Goal: Transaction & Acquisition: Purchase product/service

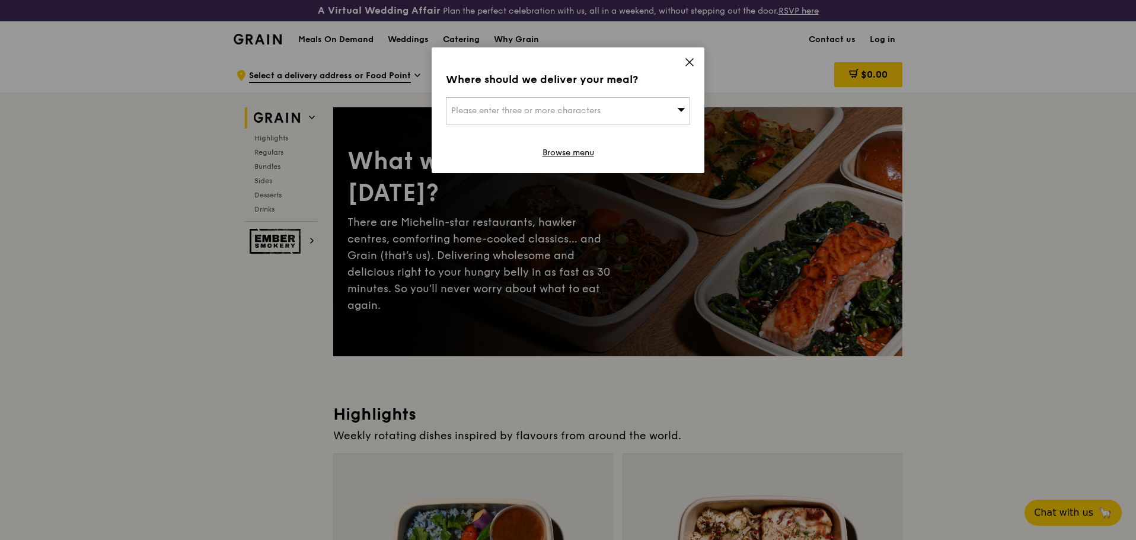
click at [578, 111] on span "Please enter three or more characters" at bounding box center [525, 111] width 149 height 10
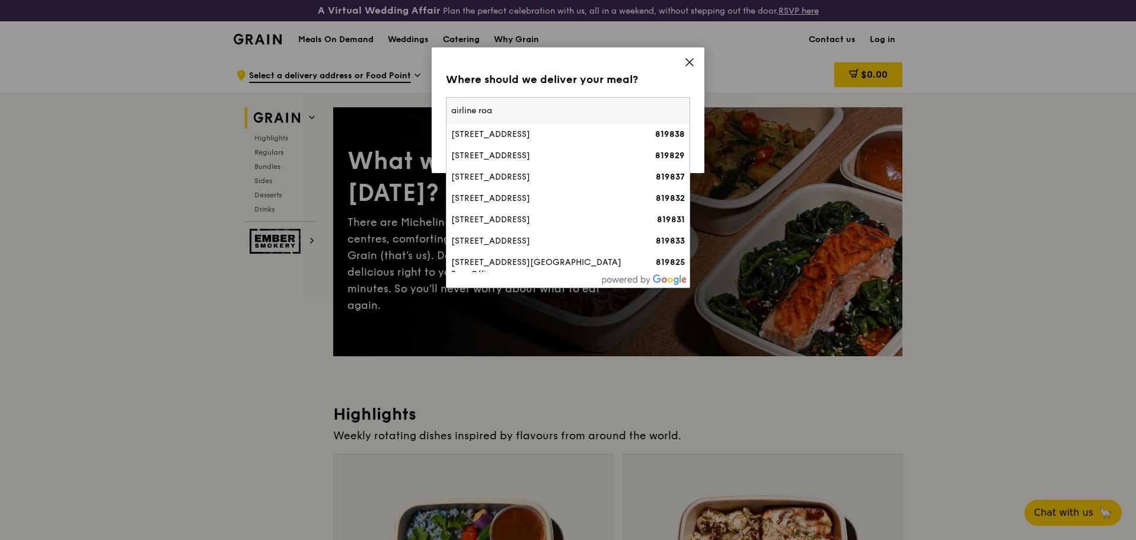
type input "airline road"
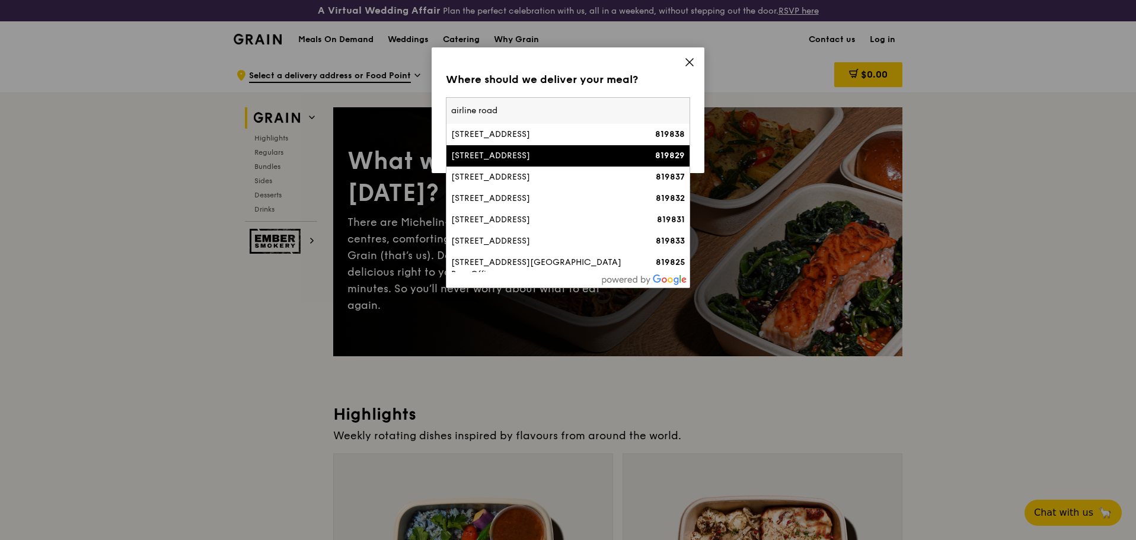
click at [497, 151] on div "[STREET_ADDRESS]" at bounding box center [538, 156] width 175 height 12
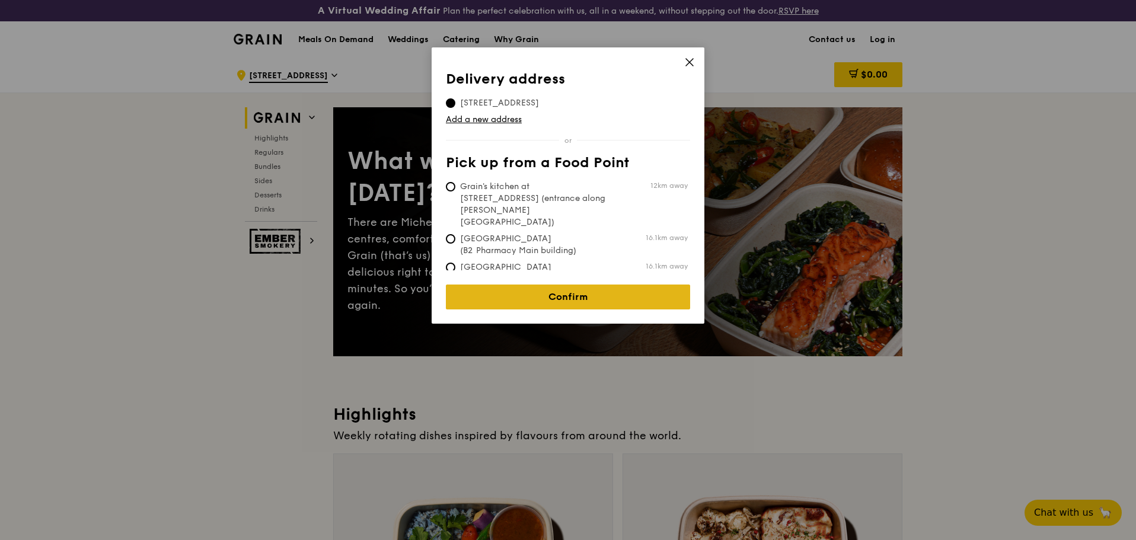
click at [591, 285] on link "Confirm" at bounding box center [568, 297] width 244 height 25
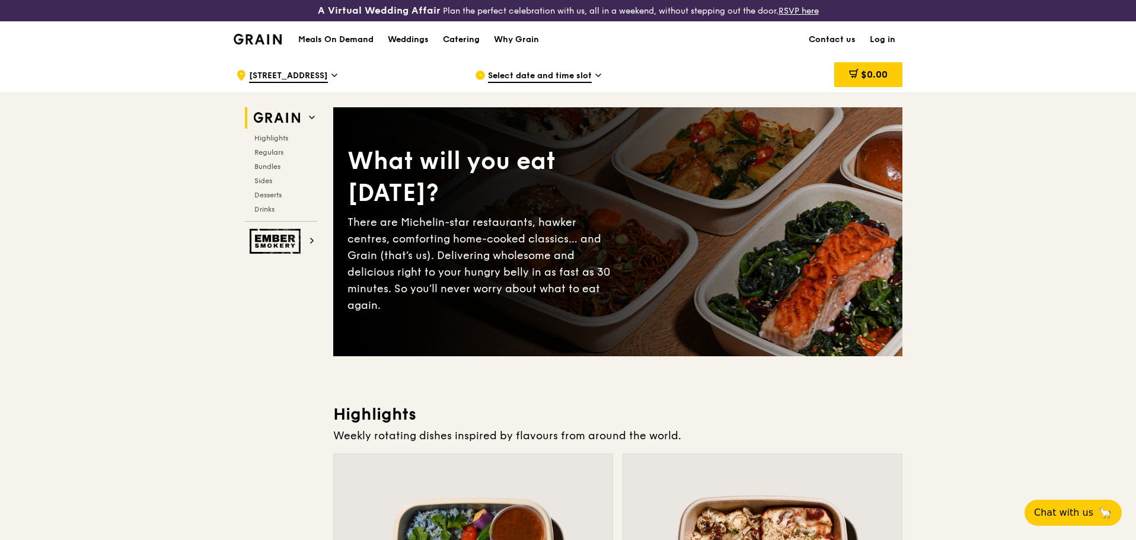
click at [572, 69] on div "Select date and time slot" at bounding box center [585, 75] width 220 height 36
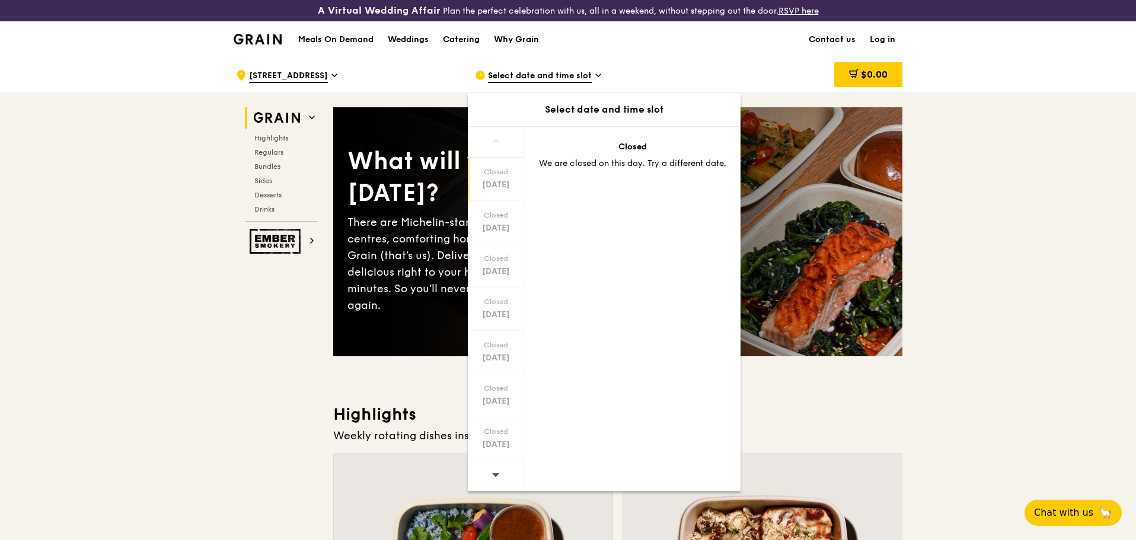
click at [499, 477] on icon at bounding box center [495, 474] width 8 height 9
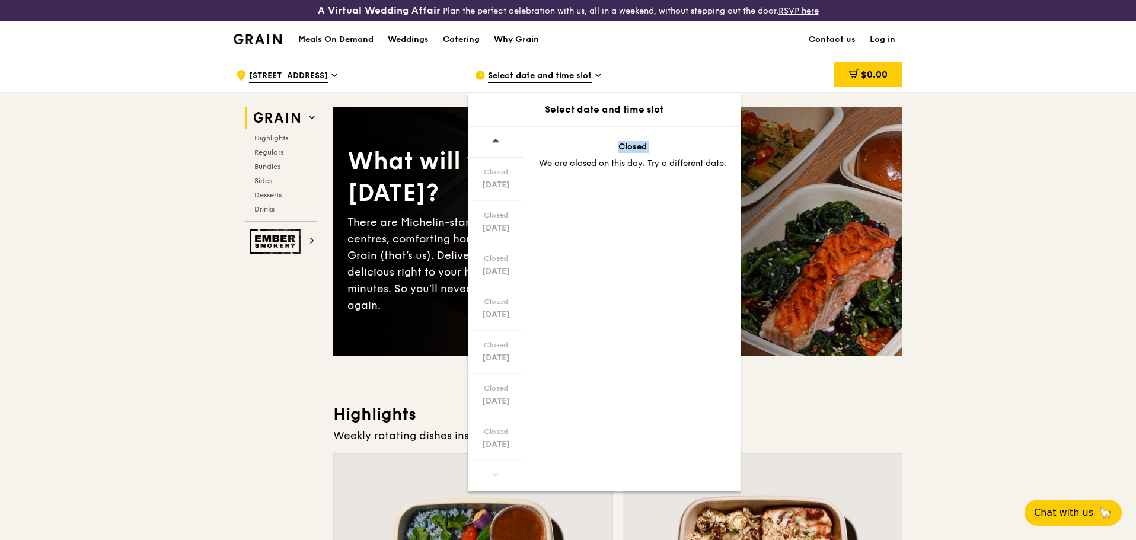
click at [499, 477] on icon at bounding box center [495, 474] width 8 height 9
click at [616, 56] on div "Meals On Demand Weddings Catering Why Grain Contact us Log in" at bounding box center [568, 39] width 669 height 36
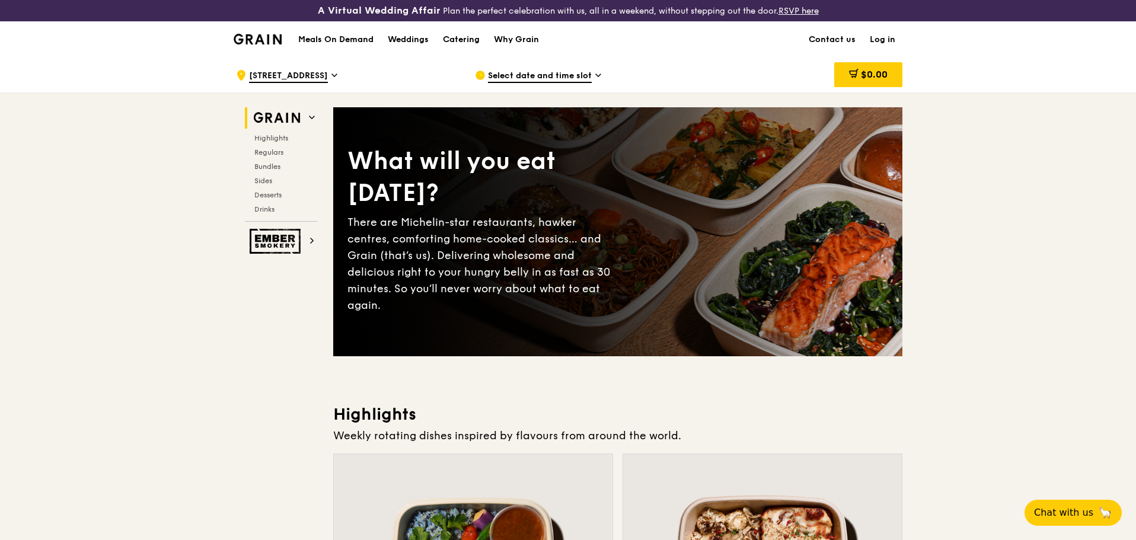
click at [289, 76] on span "[STREET_ADDRESS]" at bounding box center [288, 76] width 79 height 13
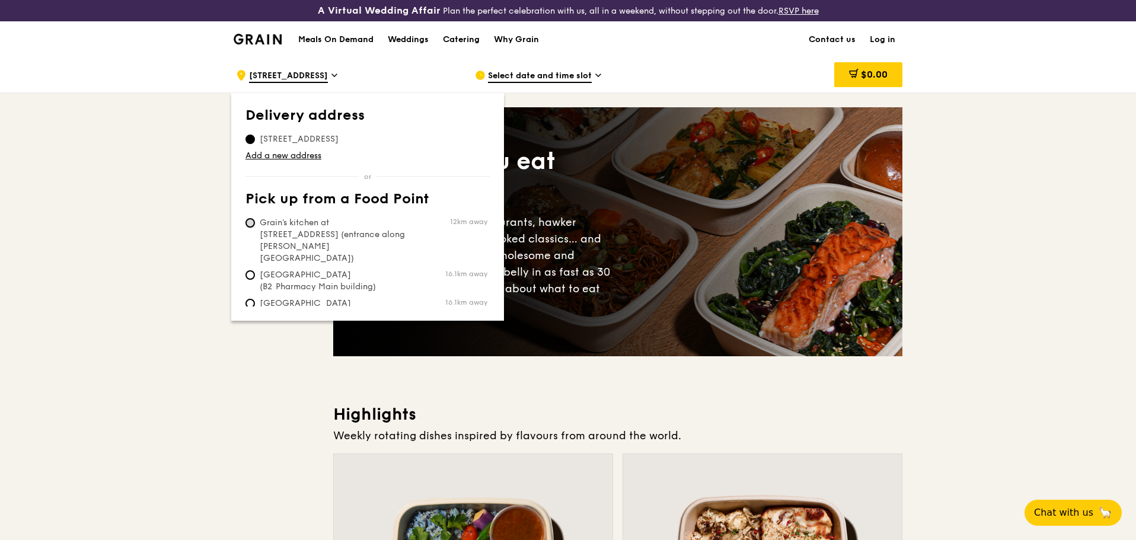
click at [250, 223] on input "Grain's kitchen at [STREET_ADDRESS] (entrance along [PERSON_NAME][GEOGRAPHIC_DA…" at bounding box center [249, 222] width 9 height 9
radio input "true"
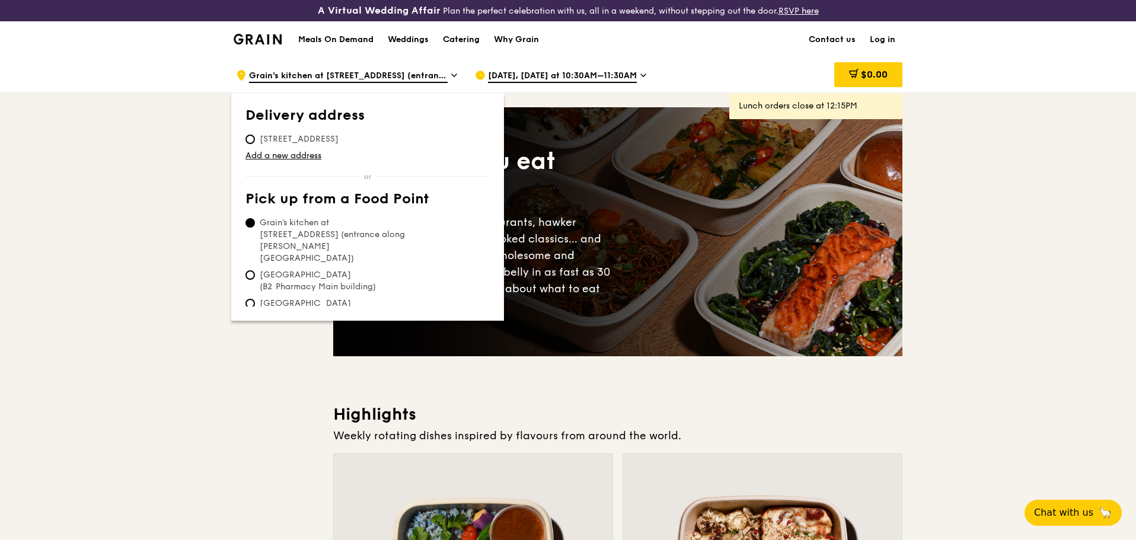
click at [596, 91] on div "[DATE], [DATE] at 10:30AM–11:30AM" at bounding box center [585, 75] width 220 height 36
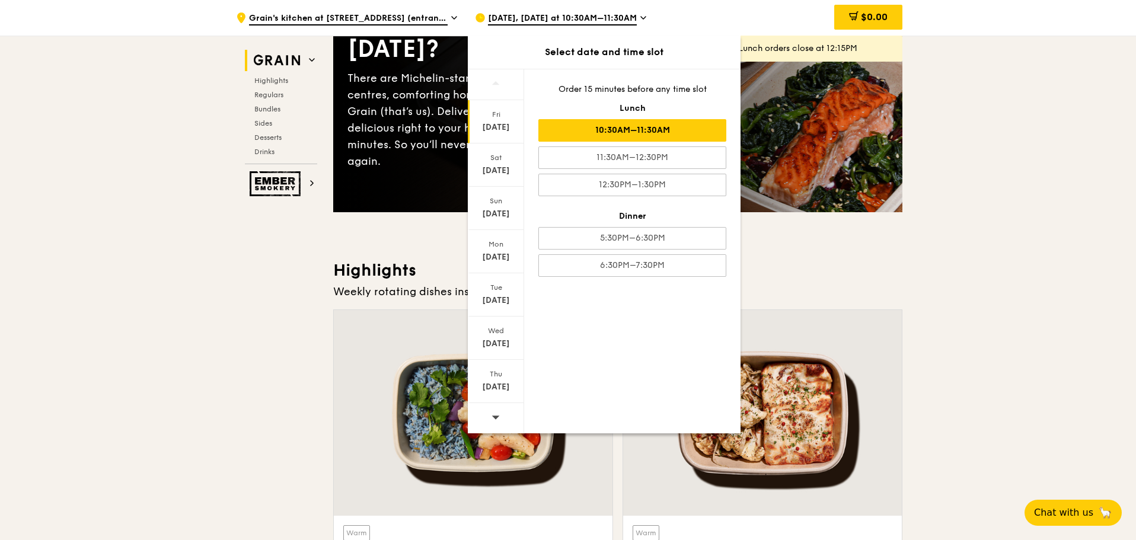
scroll to position [119, 0]
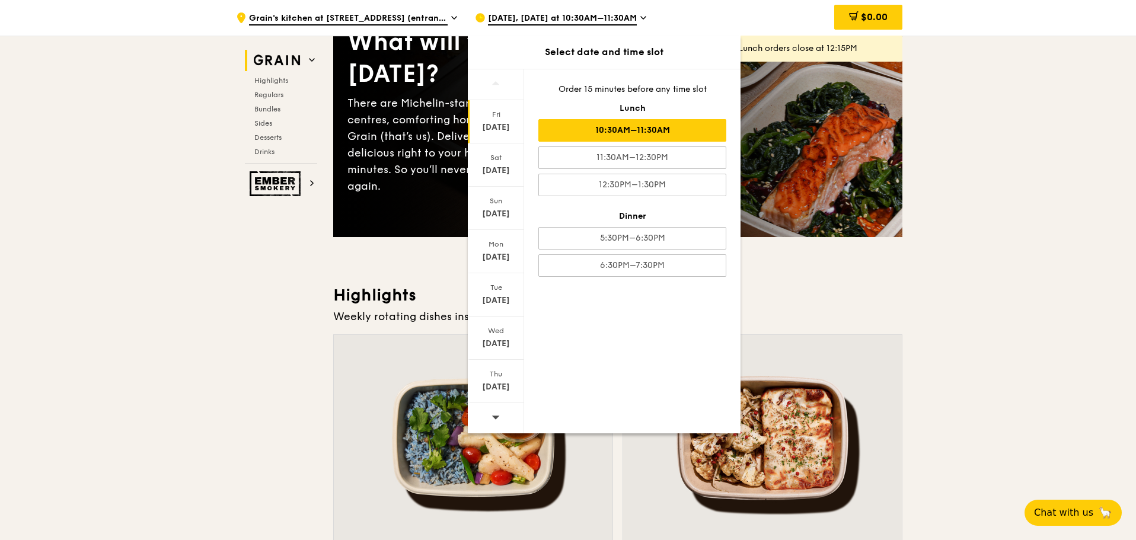
click at [496, 412] on span at bounding box center [495, 417] width 8 height 28
click at [496, 411] on span at bounding box center [495, 417] width 8 height 28
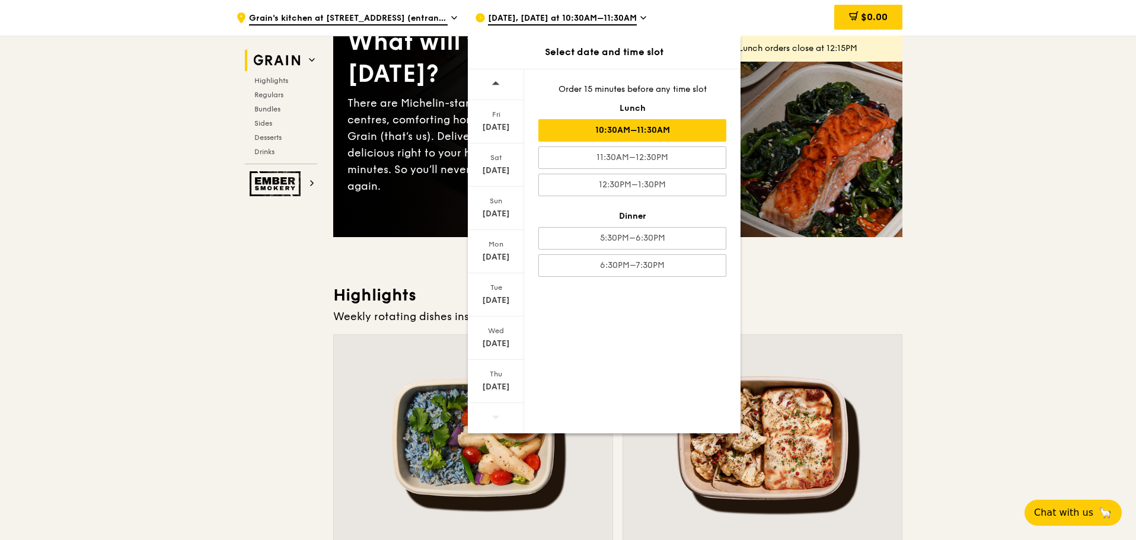
click at [496, 411] on span at bounding box center [495, 417] width 8 height 28
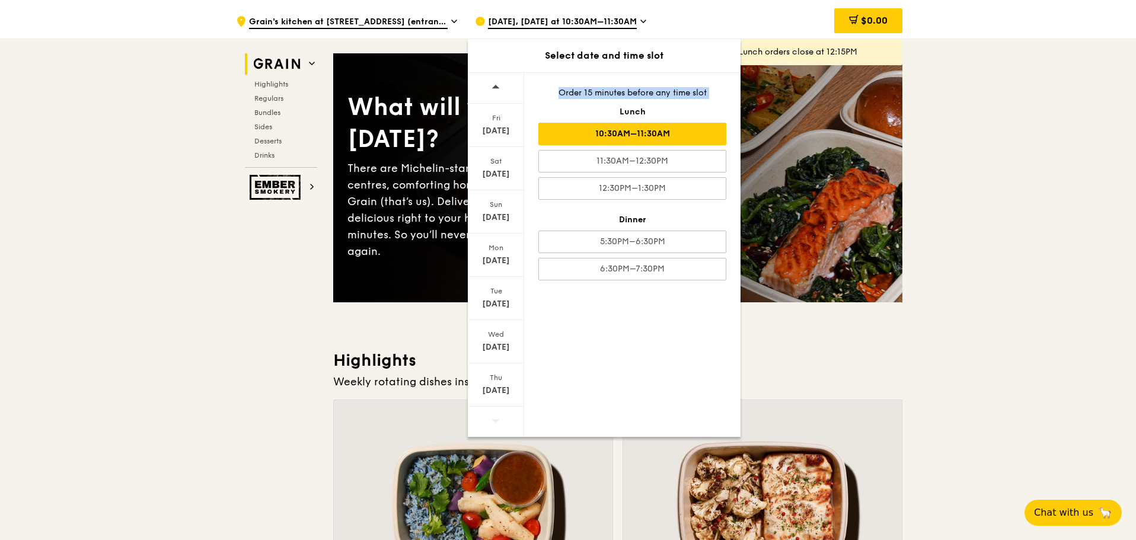
scroll to position [0, 0]
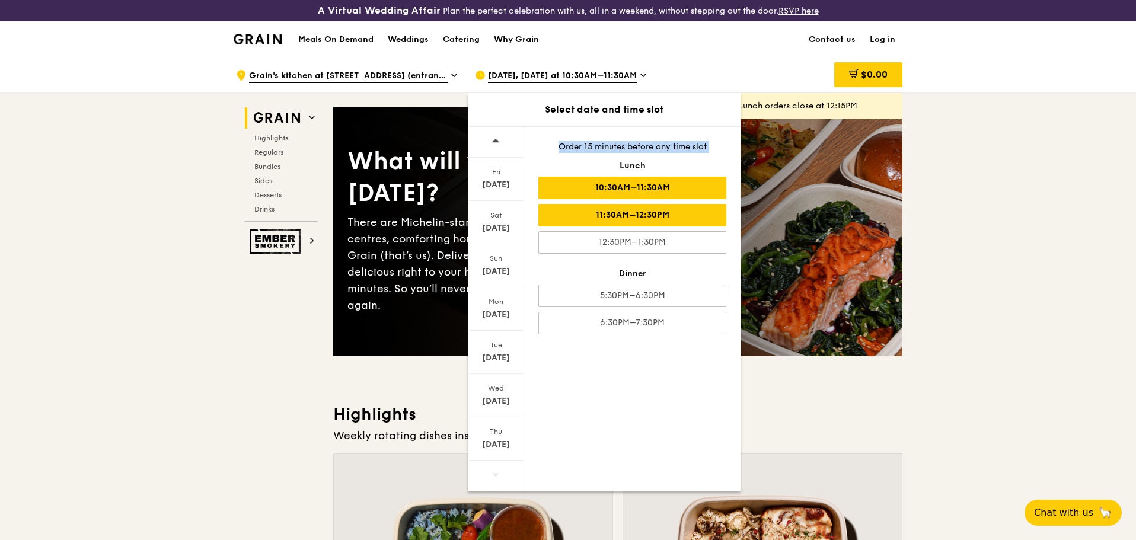
click at [647, 221] on div "11:30AM–12:30PM" at bounding box center [632, 215] width 188 height 23
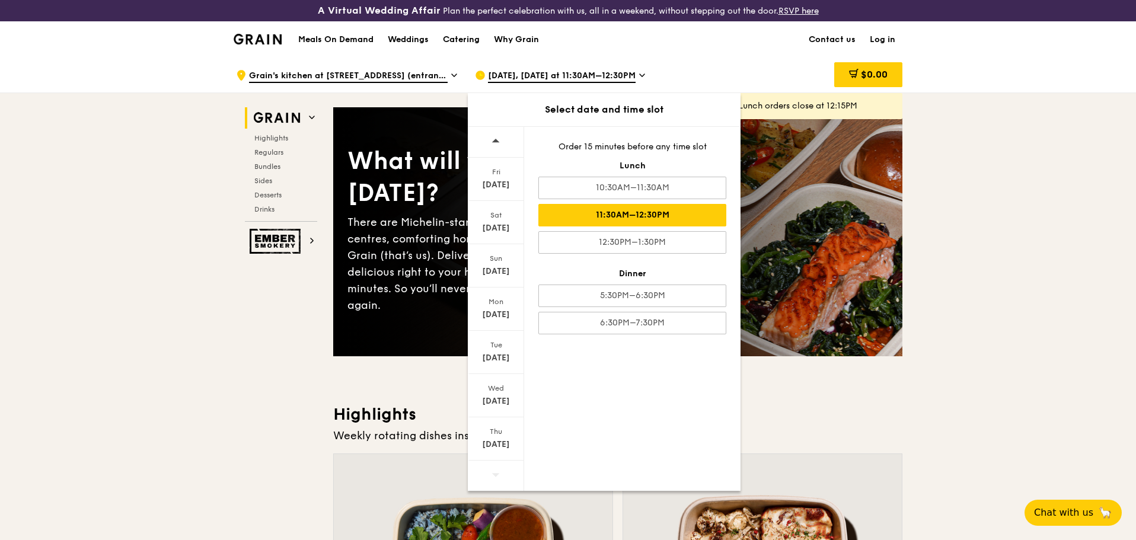
click at [459, 71] on div ".cls-1 { fill: none; stroke: #fff; stroke-linecap: round; stroke-linejoin: roun…" at bounding box center [345, 75] width 239 height 36
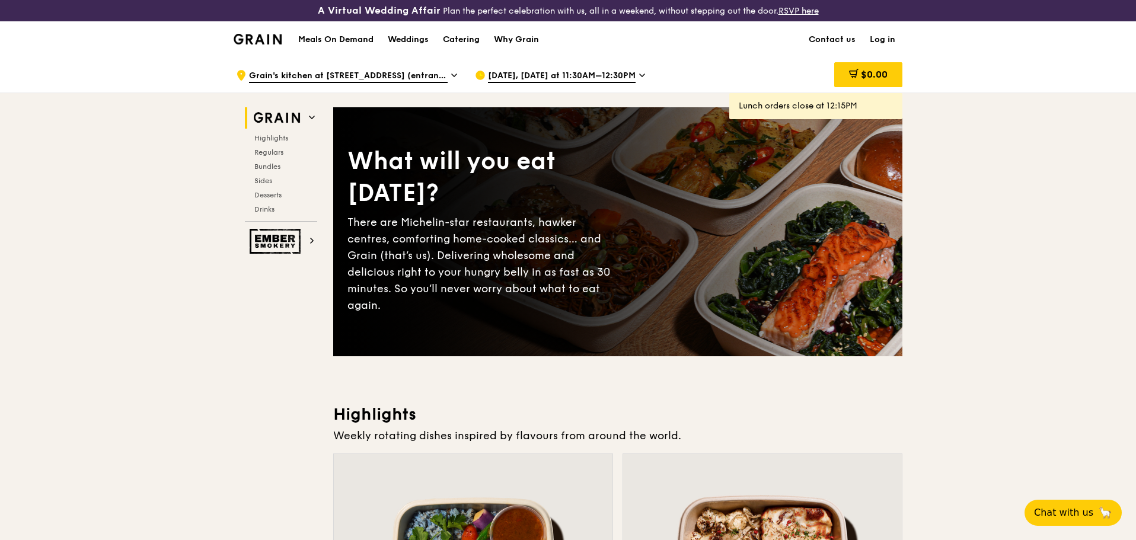
click at [446, 76] on span "Grain's kitchen at [STREET_ADDRESS] (entrance along [PERSON_NAME][GEOGRAPHIC_DA…" at bounding box center [348, 76] width 199 height 13
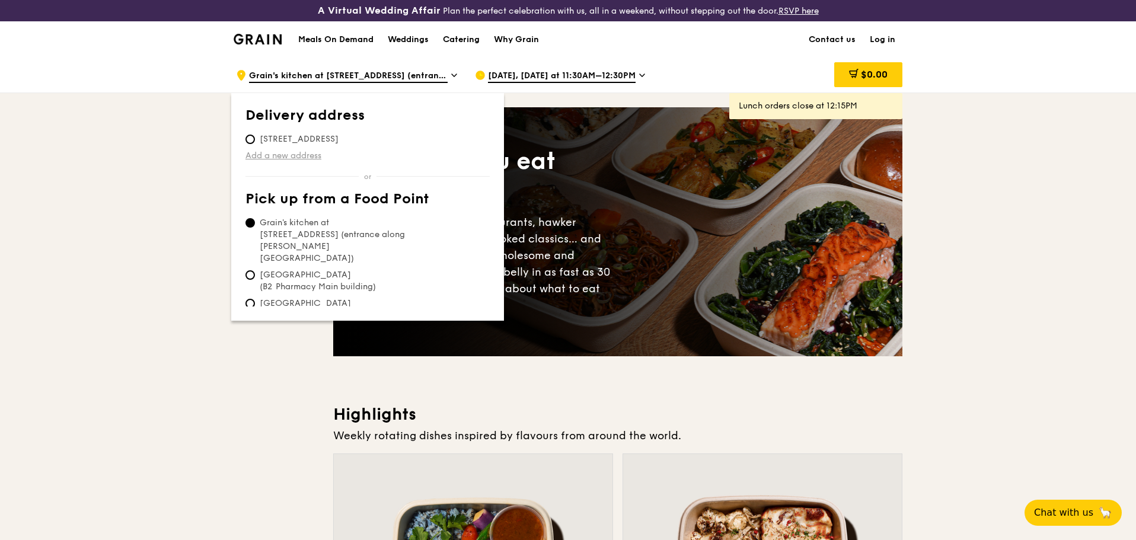
click at [289, 156] on link "Add a new address" at bounding box center [367, 156] width 244 height 12
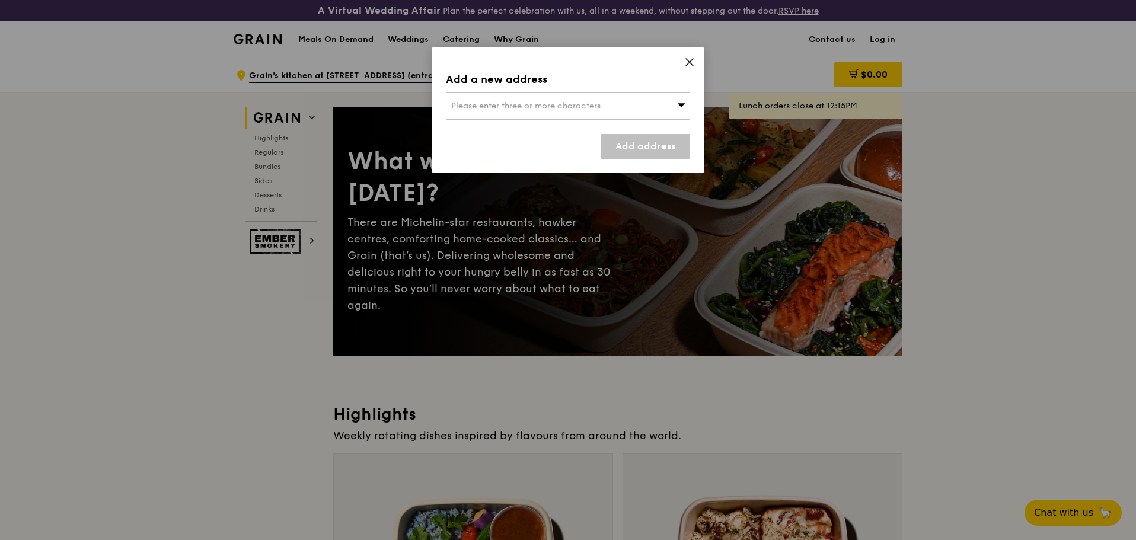
click at [580, 104] on span "Please enter three or more characters" at bounding box center [525, 106] width 149 height 10
type input "loyang point"
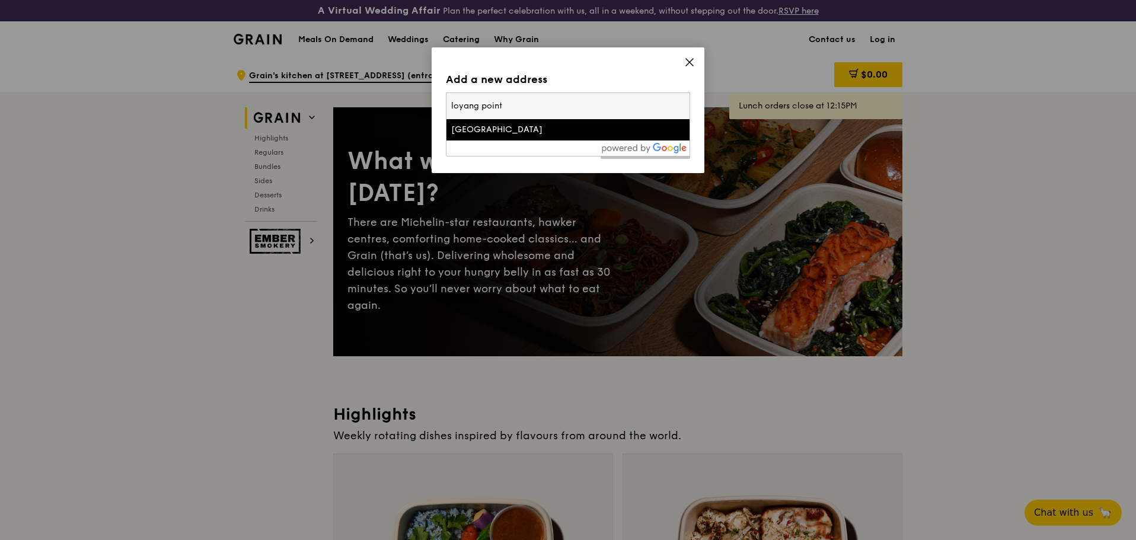
click at [563, 129] on div "[GEOGRAPHIC_DATA]" at bounding box center [538, 130] width 175 height 12
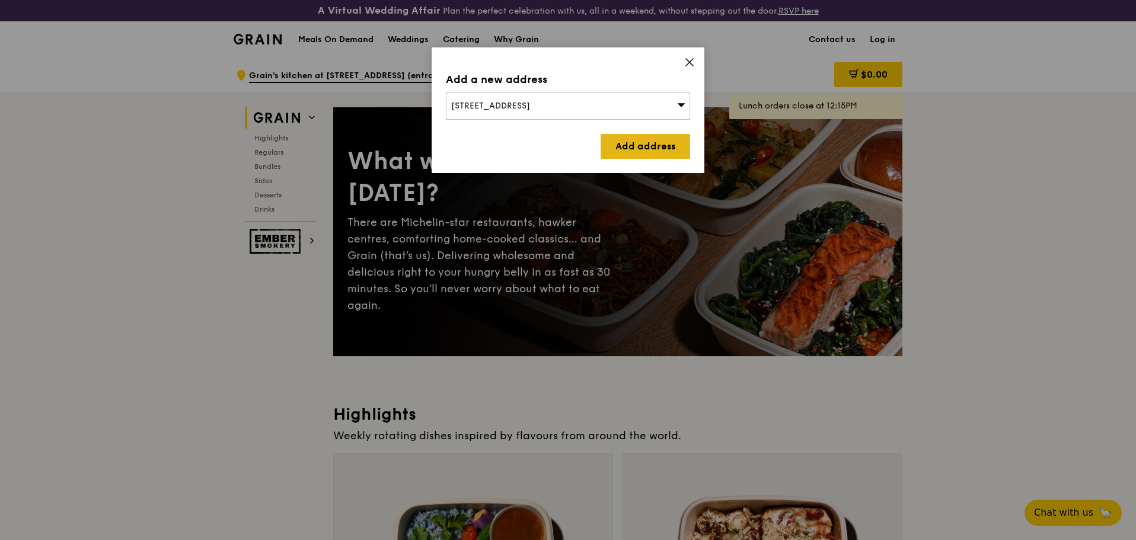
click at [643, 148] on link "Add address" at bounding box center [645, 146] width 90 height 25
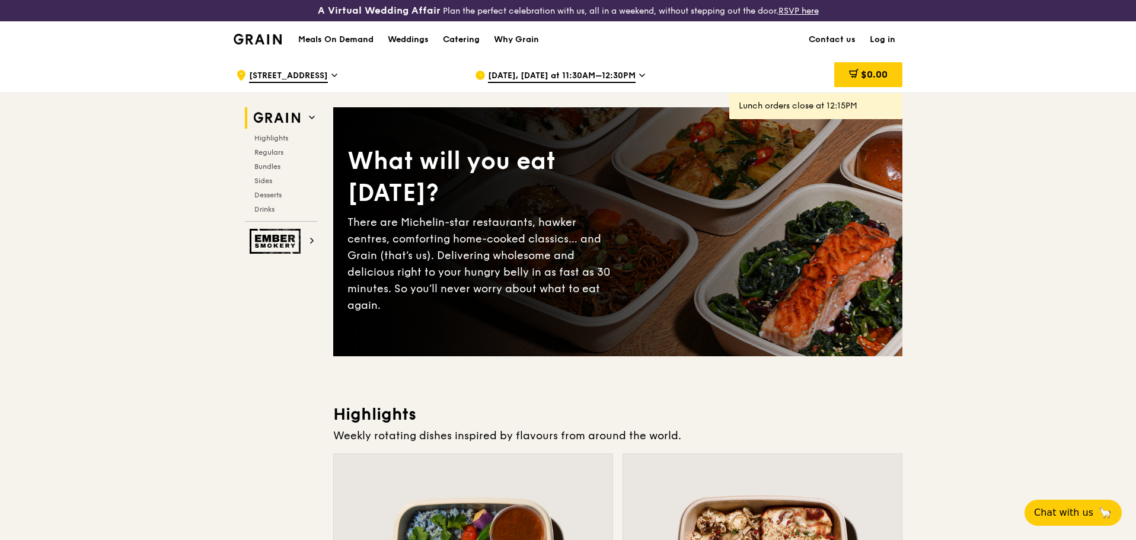
click at [628, 73] on span "[DATE], [DATE] at 11:30AM–12:30PM" at bounding box center [562, 76] width 148 height 13
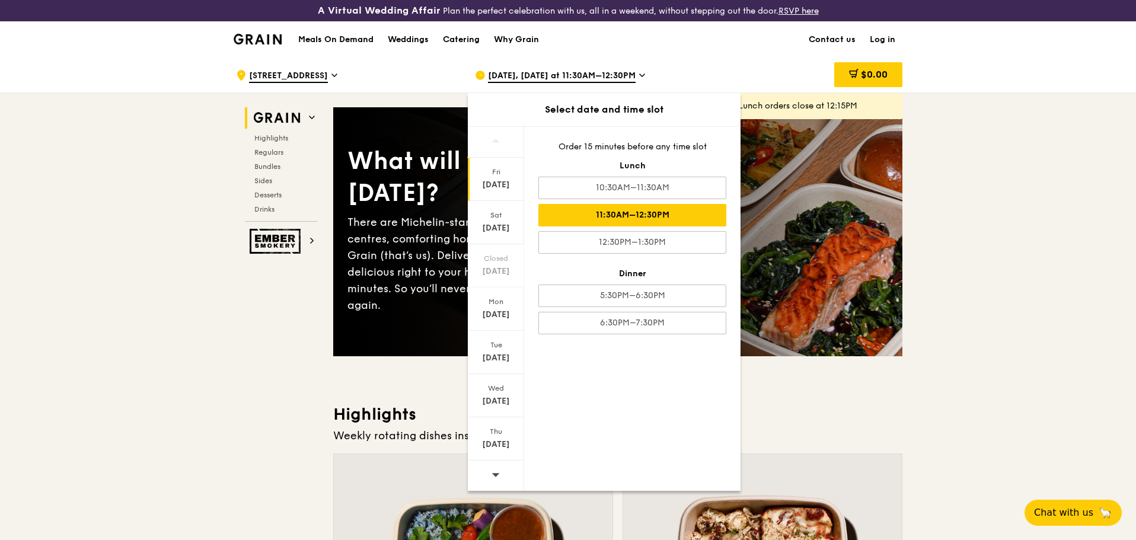
click at [512, 471] on div at bounding box center [496, 476] width 56 height 30
click at [500, 430] on div "Thu" at bounding box center [495, 431] width 53 height 9
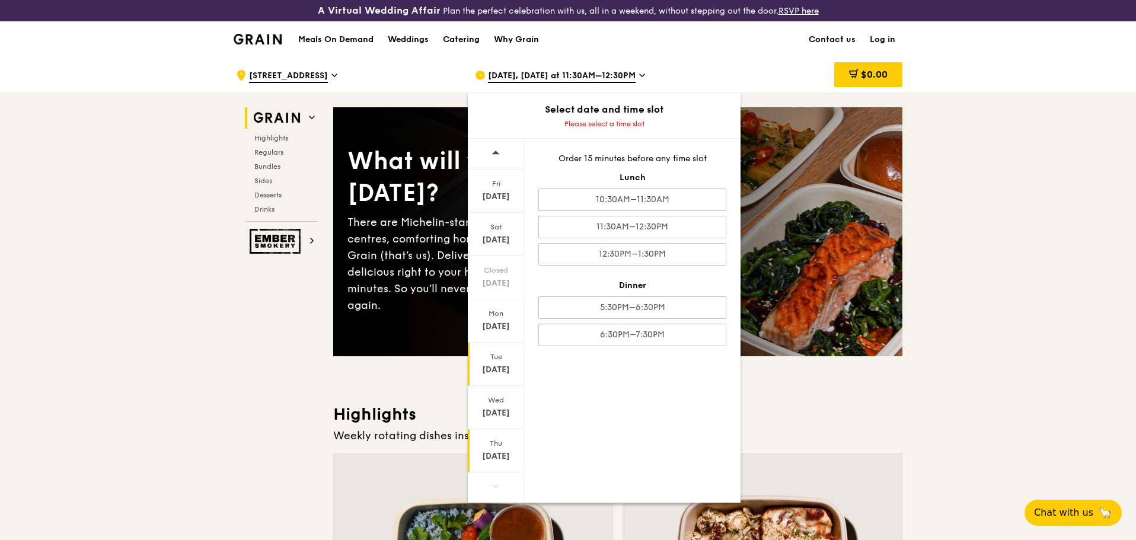
click at [487, 382] on div "[DATE]" at bounding box center [496, 364] width 56 height 43
click at [501, 482] on div at bounding box center [496, 487] width 56 height 30
drag, startPoint x: 499, startPoint y: 460, endPoint x: 498, endPoint y: 453, distance: 7.1
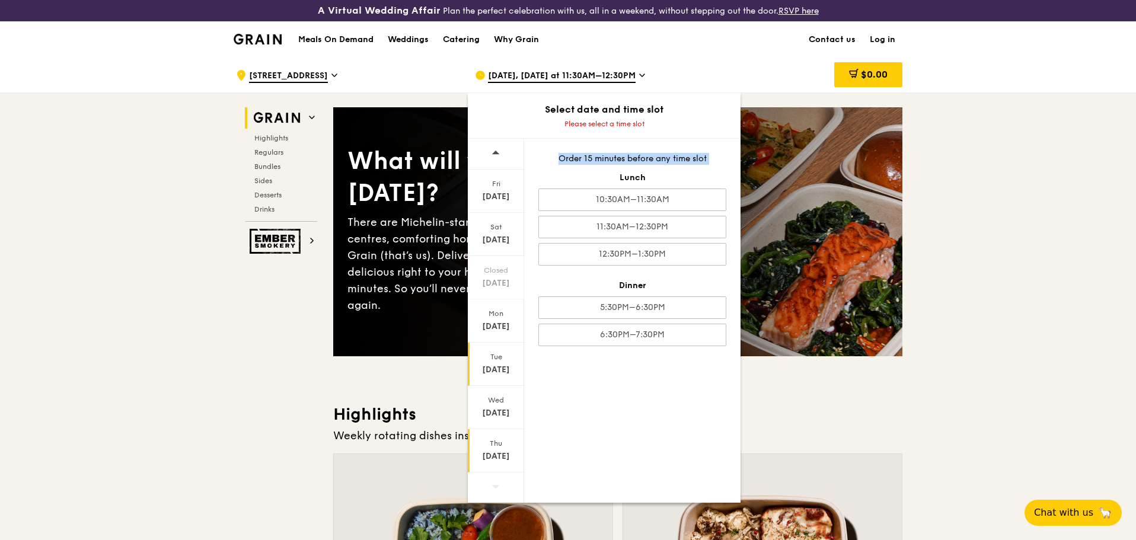
click at [498, 453] on div "[DATE]" at bounding box center [495, 457] width 53 height 12
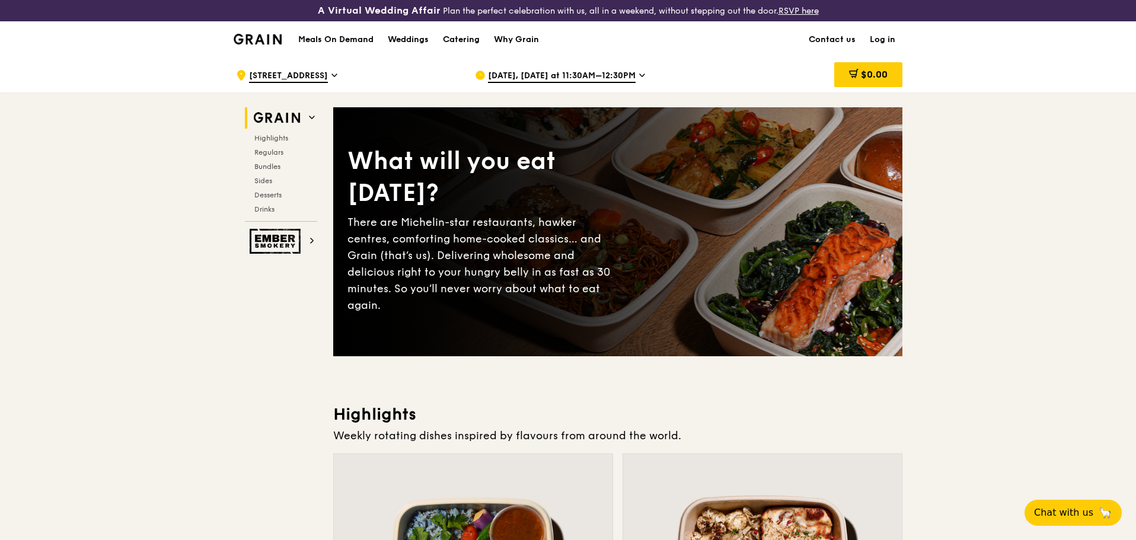
click at [317, 72] on span "[STREET_ADDRESS]" at bounding box center [288, 76] width 79 height 13
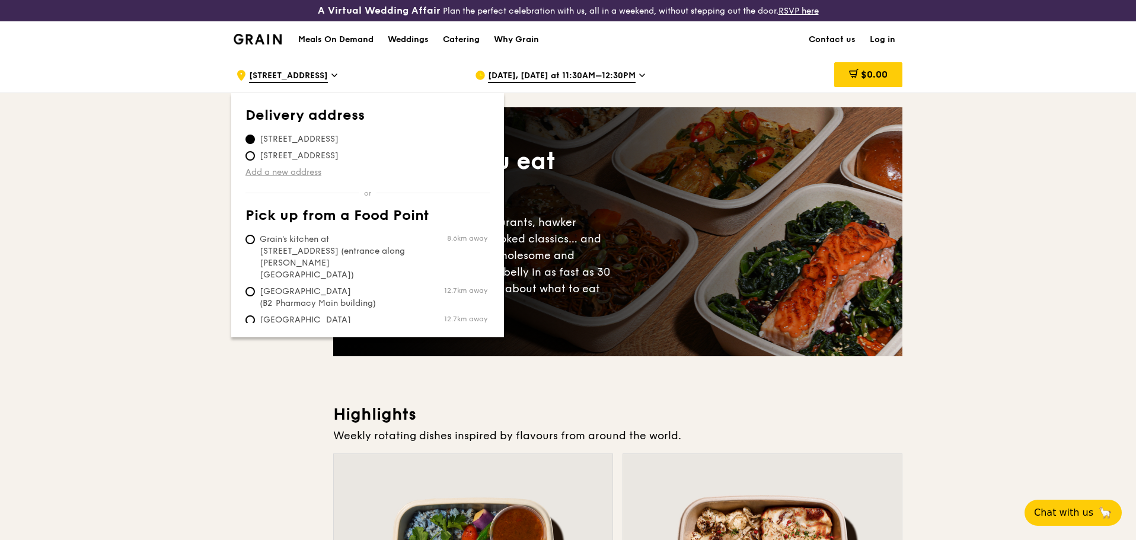
click at [263, 171] on link "Add a new address" at bounding box center [367, 173] width 244 height 12
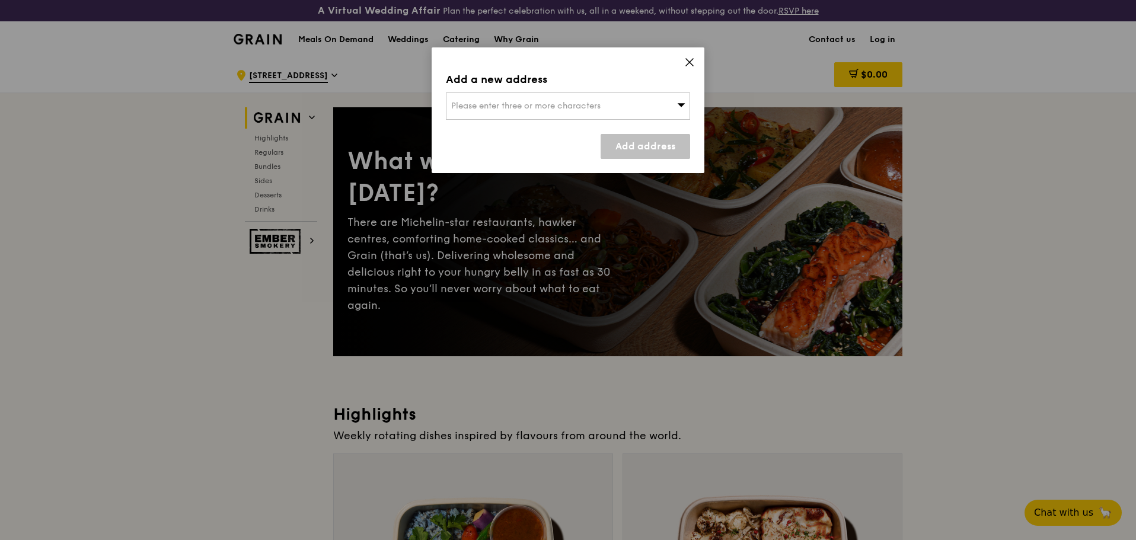
click at [523, 100] on div "Please enter three or more characters" at bounding box center [568, 105] width 244 height 27
click at [472, 103] on input "airline" at bounding box center [567, 106] width 243 height 26
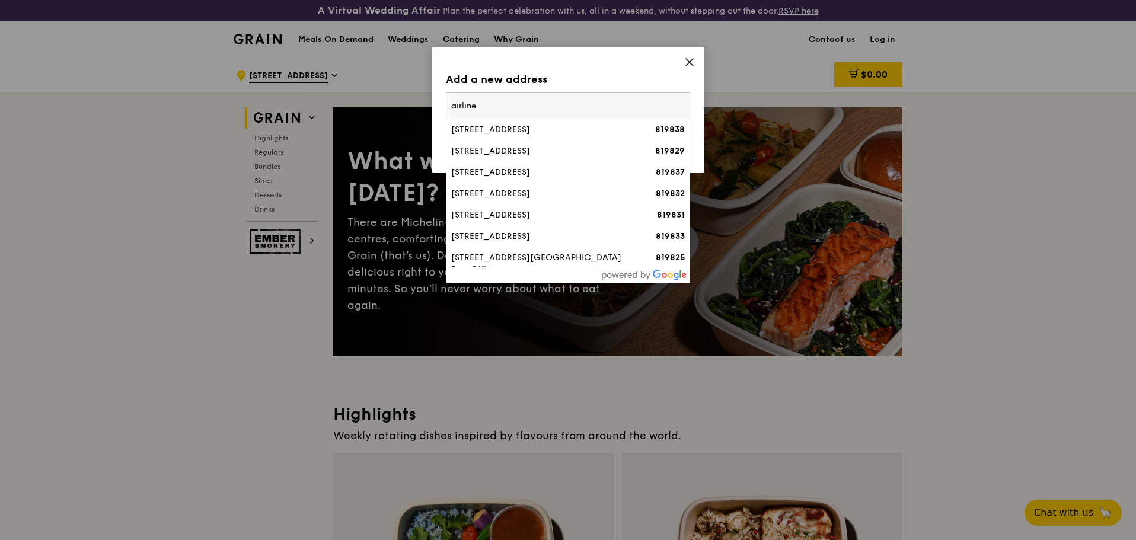
click at [493, 107] on input "airline" at bounding box center [567, 106] width 243 height 26
type input "airline road"
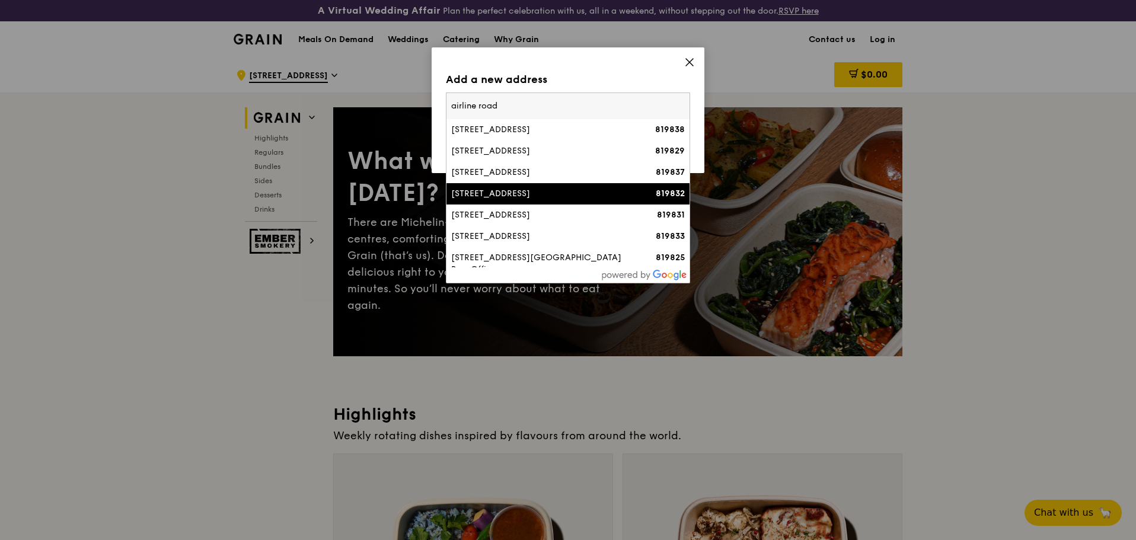
scroll to position [59, 0]
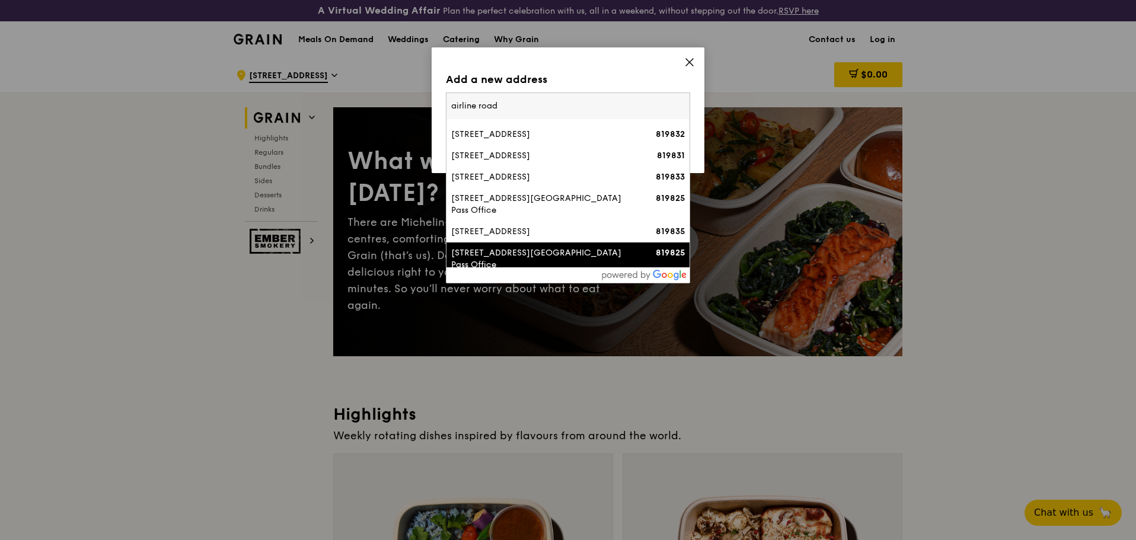
click at [488, 252] on div "[STREET_ADDRESS][GEOGRAPHIC_DATA] Pass Office" at bounding box center [538, 259] width 175 height 24
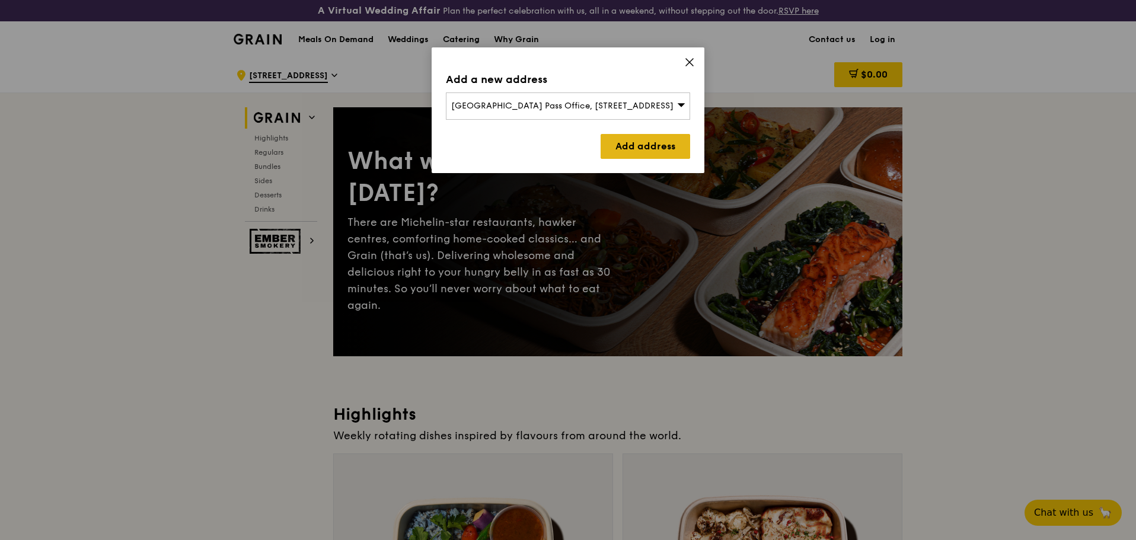
click at [634, 142] on link "Add address" at bounding box center [645, 146] width 90 height 25
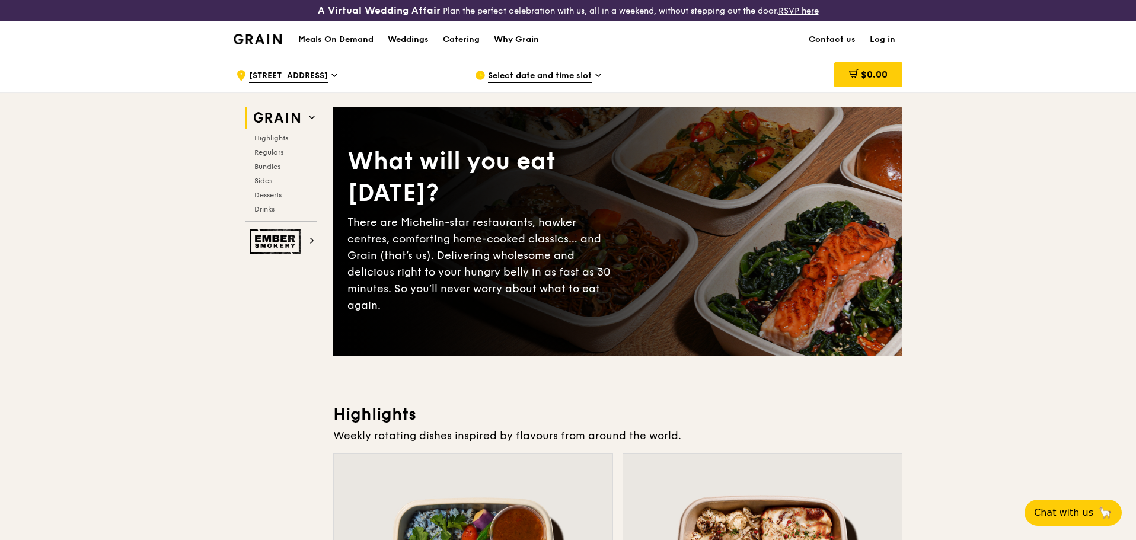
click at [576, 70] on span "Select date and time slot" at bounding box center [540, 76] width 104 height 13
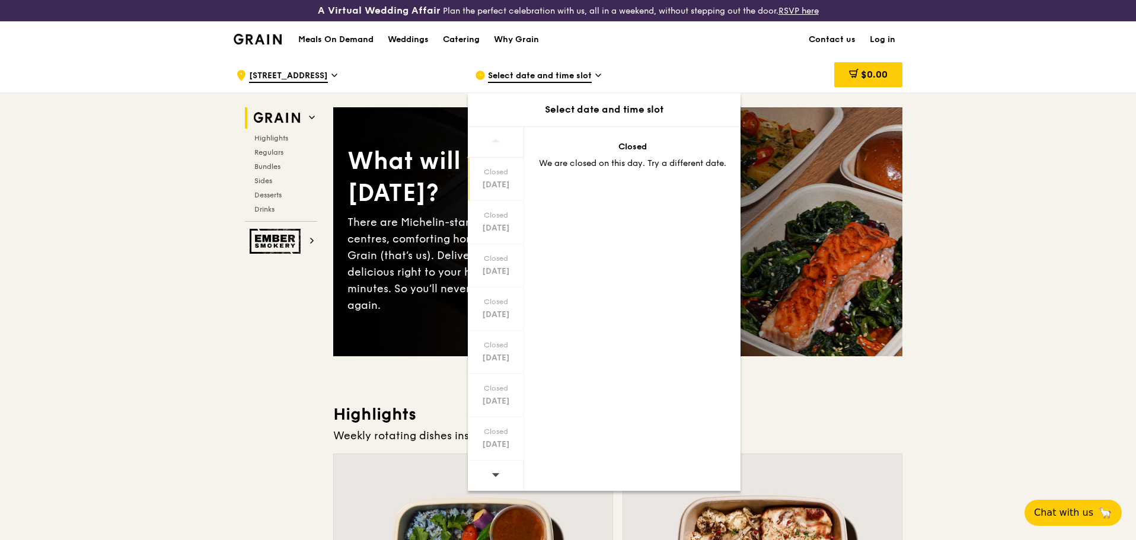
click at [577, 76] on span "Select date and time slot" at bounding box center [540, 76] width 104 height 13
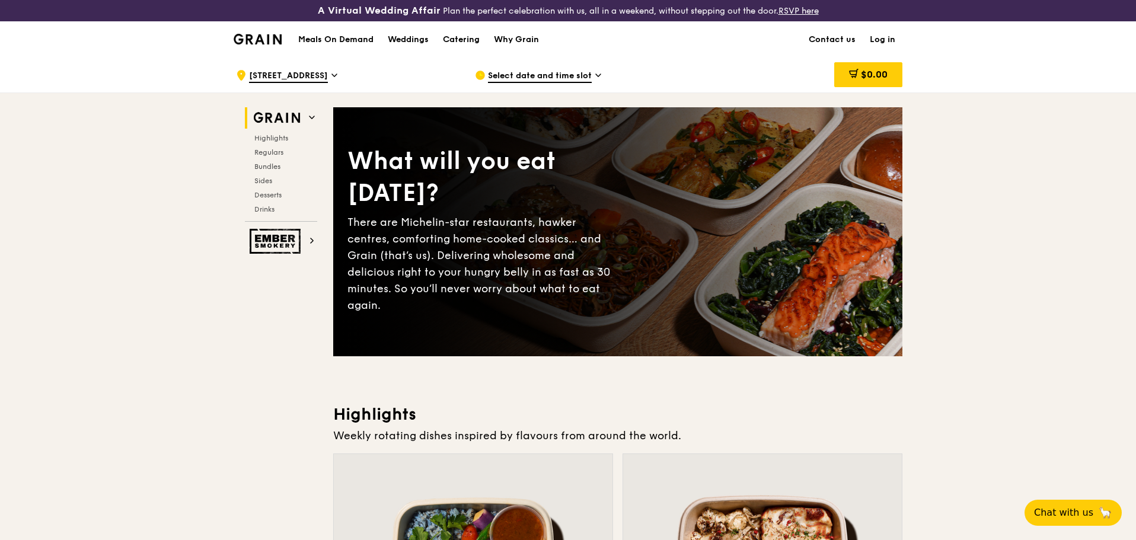
click at [296, 76] on span "[STREET_ADDRESS]" at bounding box center [288, 76] width 79 height 13
